Goal: Information Seeking & Learning: Learn about a topic

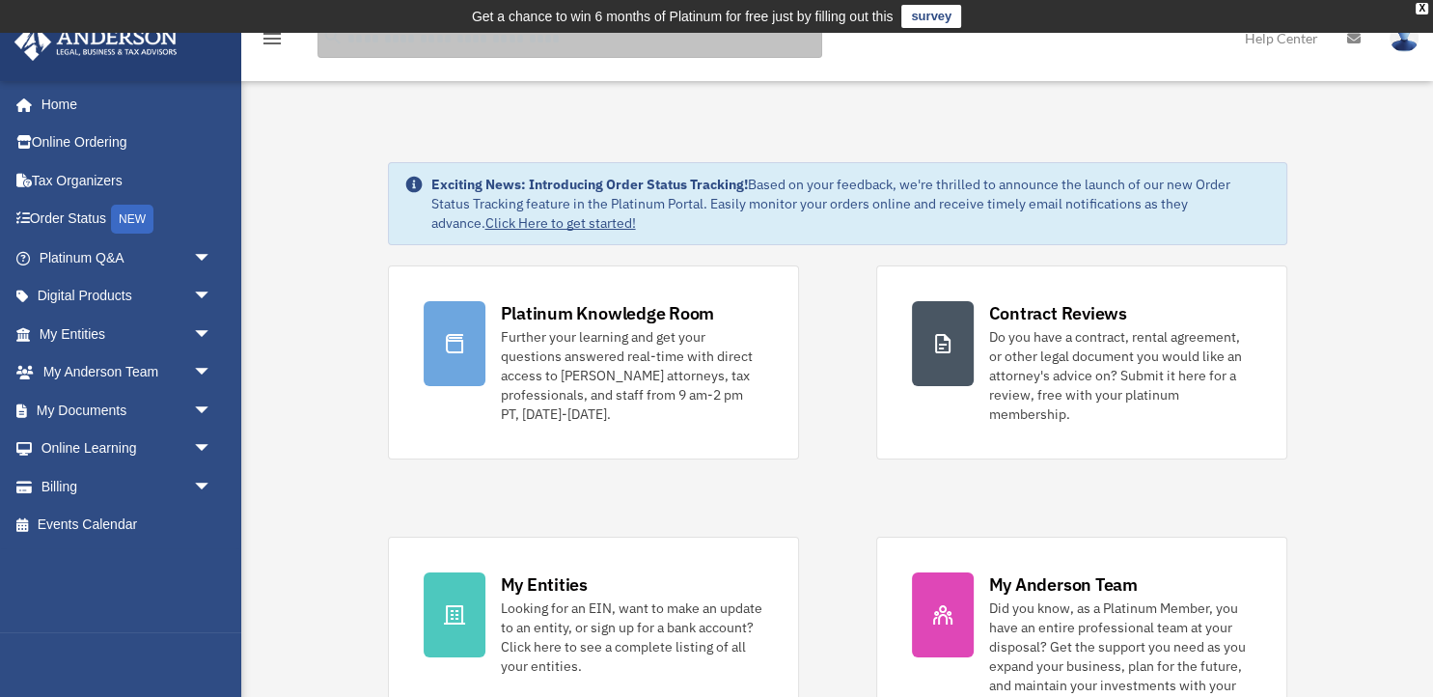
click at [353, 41] on input "search" at bounding box center [569, 38] width 505 height 39
type input "**********"
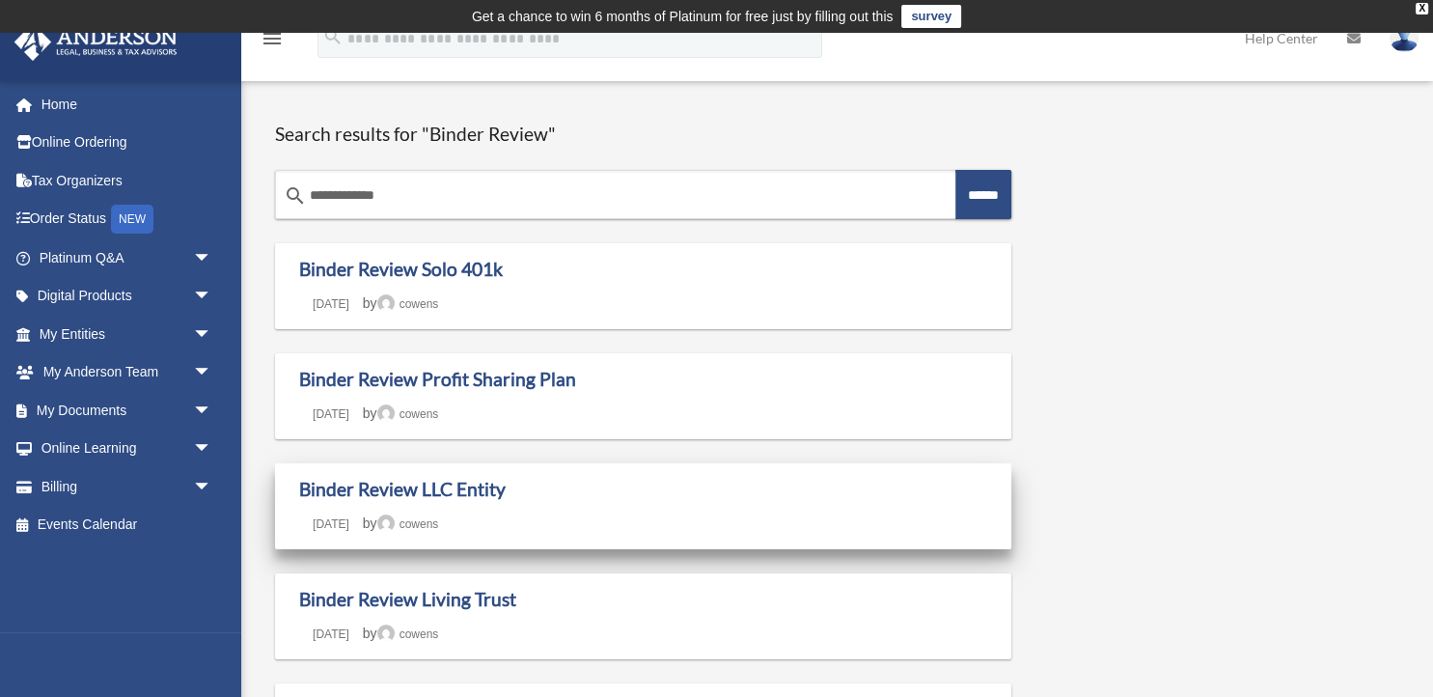
click at [363, 523] on time "[DATE]" at bounding box center [331, 524] width 64 height 14
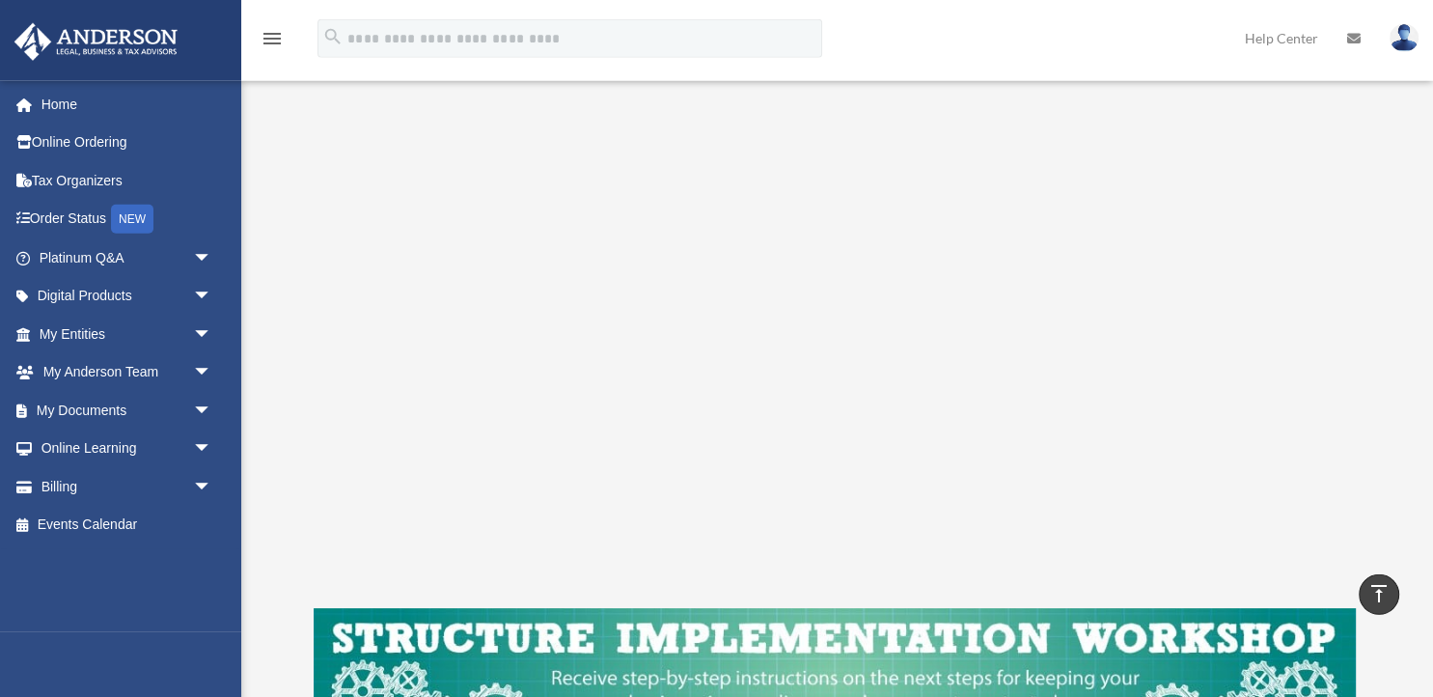
scroll to position [350, 0]
